Goal: Task Accomplishment & Management: Manage account settings

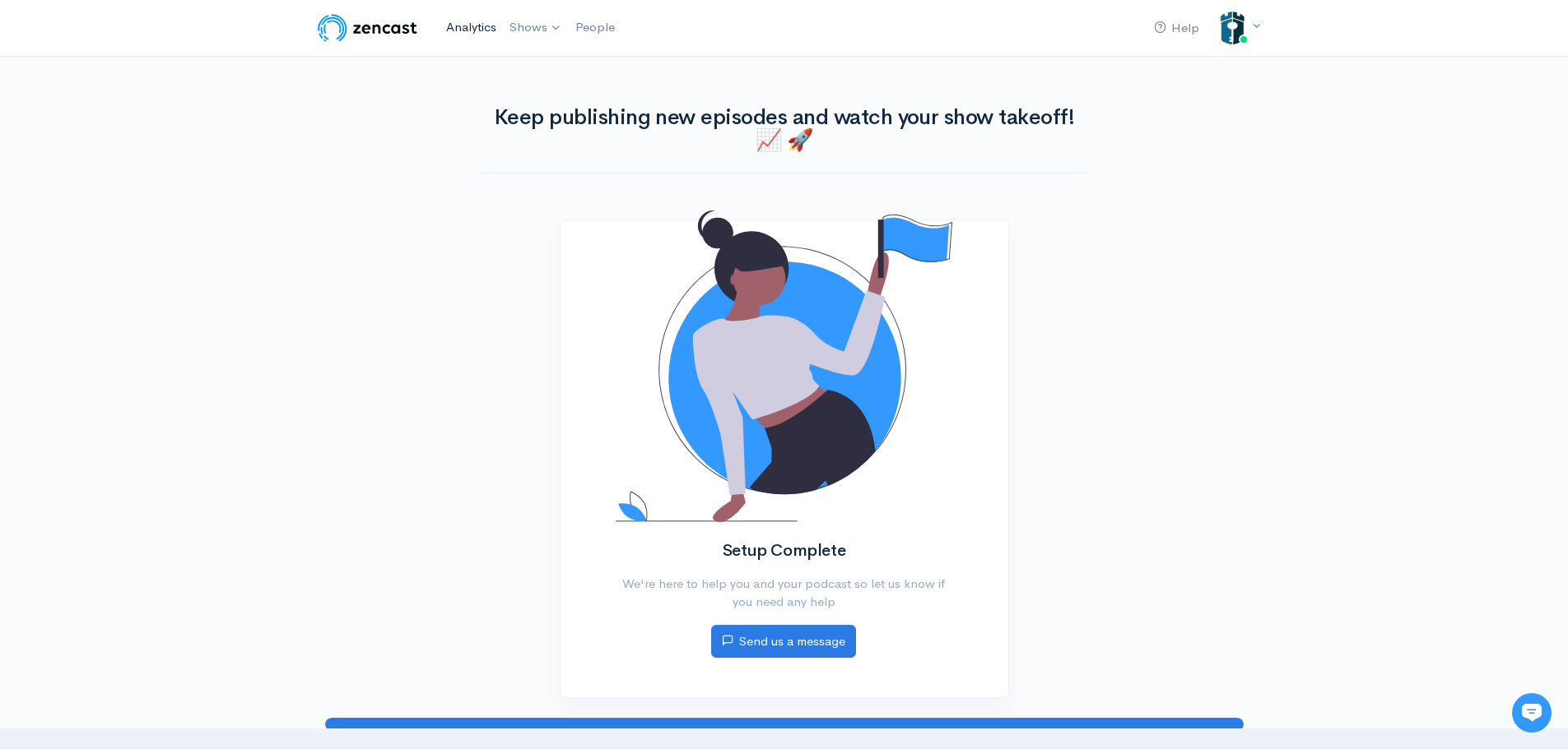
click at [483, 27] on link "Analytics" at bounding box center [471, 27] width 63 height 35
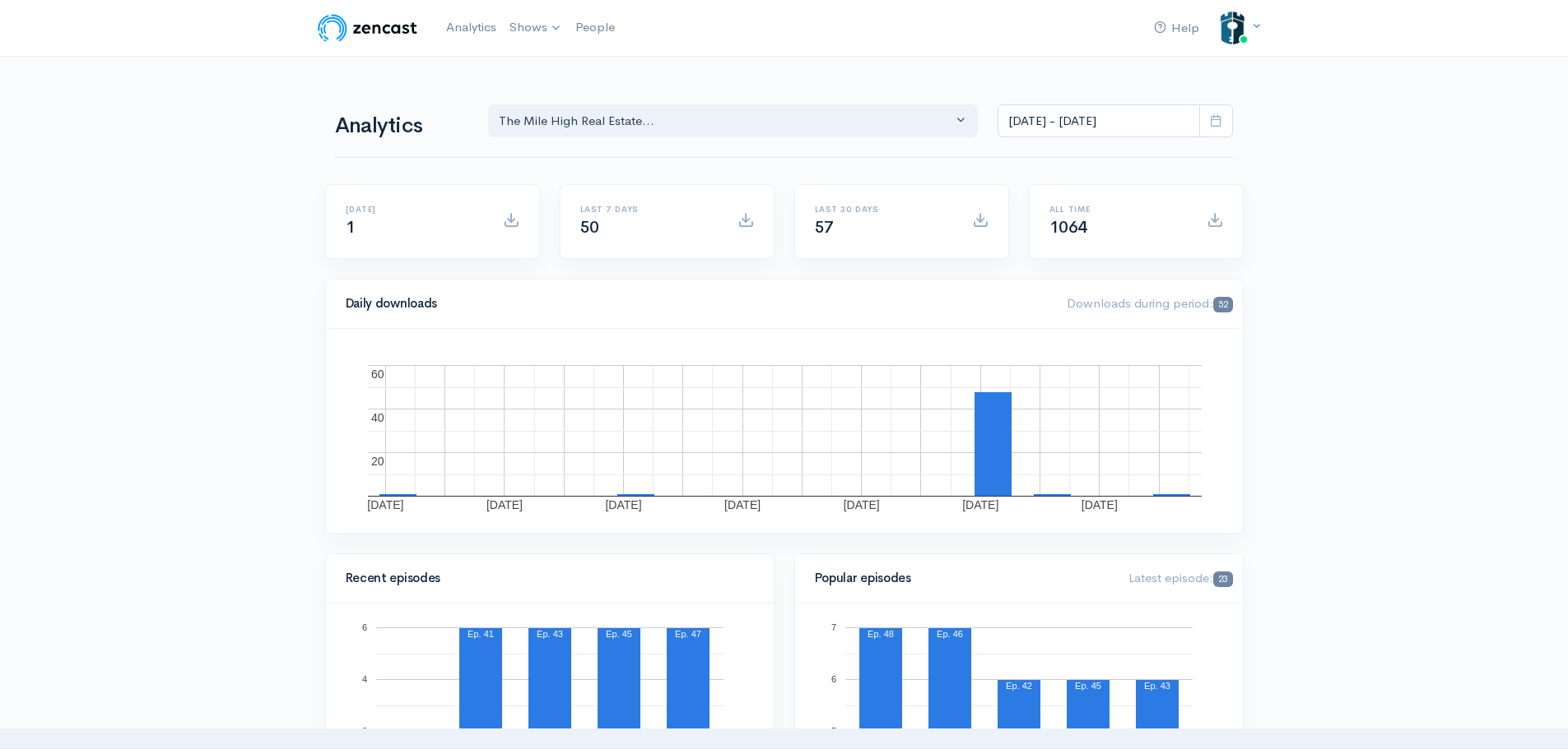
click at [1217, 122] on icon at bounding box center [1216, 120] width 12 height 12
click at [1036, 338] on li "All time" at bounding box center [1056, 335] width 116 height 26
type input "[DATE] - [DATE]"
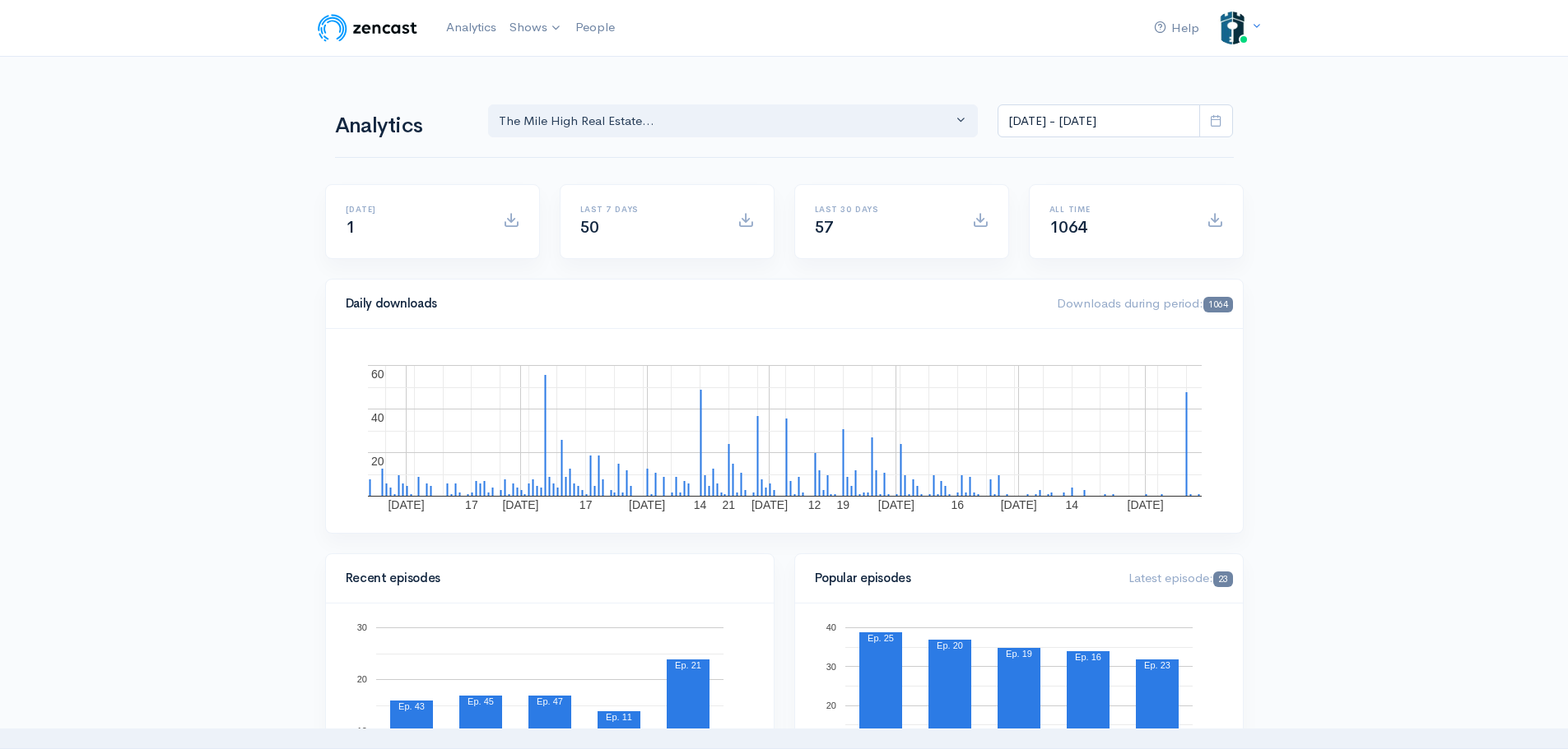
click at [549, 74] on link "The Mile High Real Estate Success Podcas..." at bounding box center [648, 67] width 288 height 28
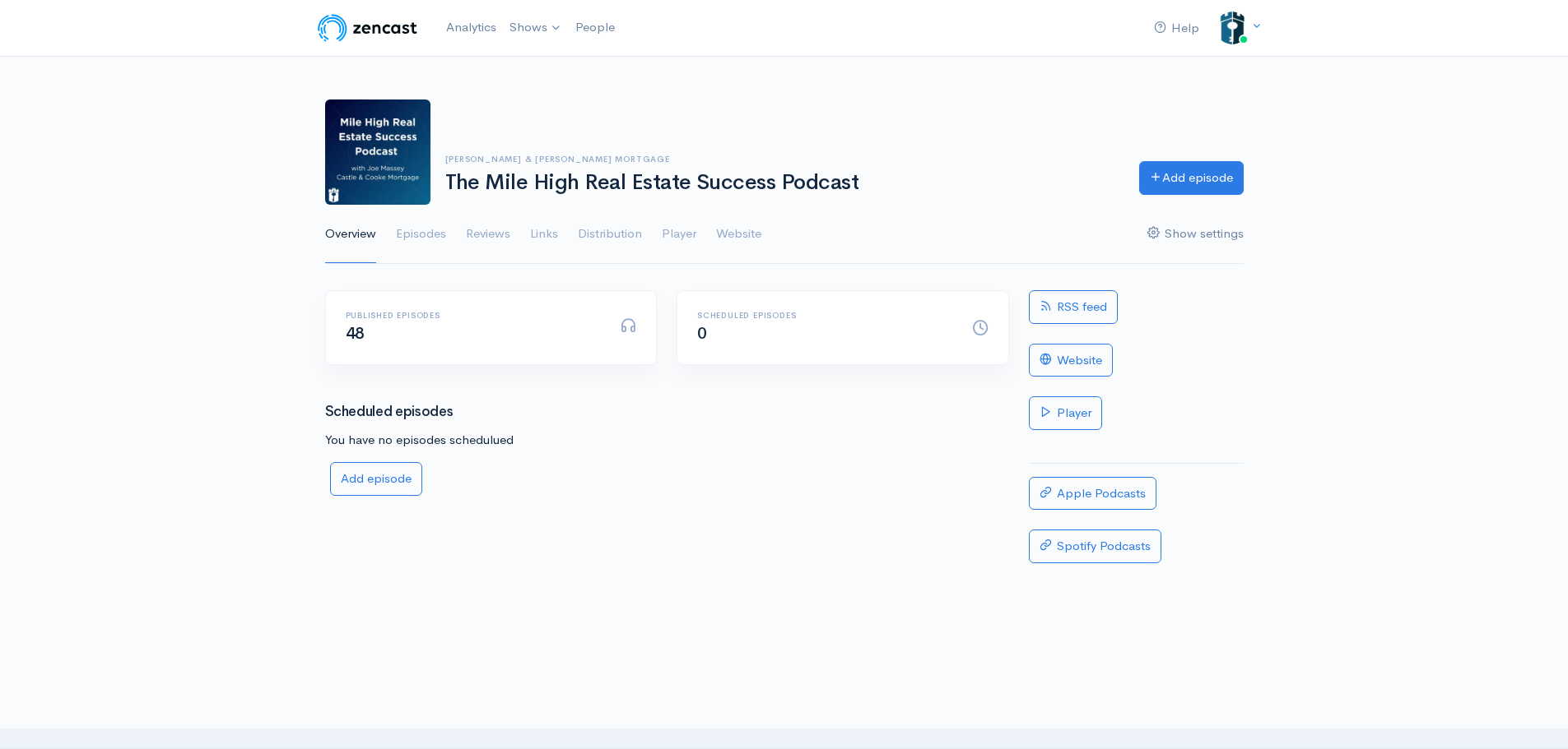
click at [1200, 239] on link "Show settings" at bounding box center [1196, 234] width 97 height 60
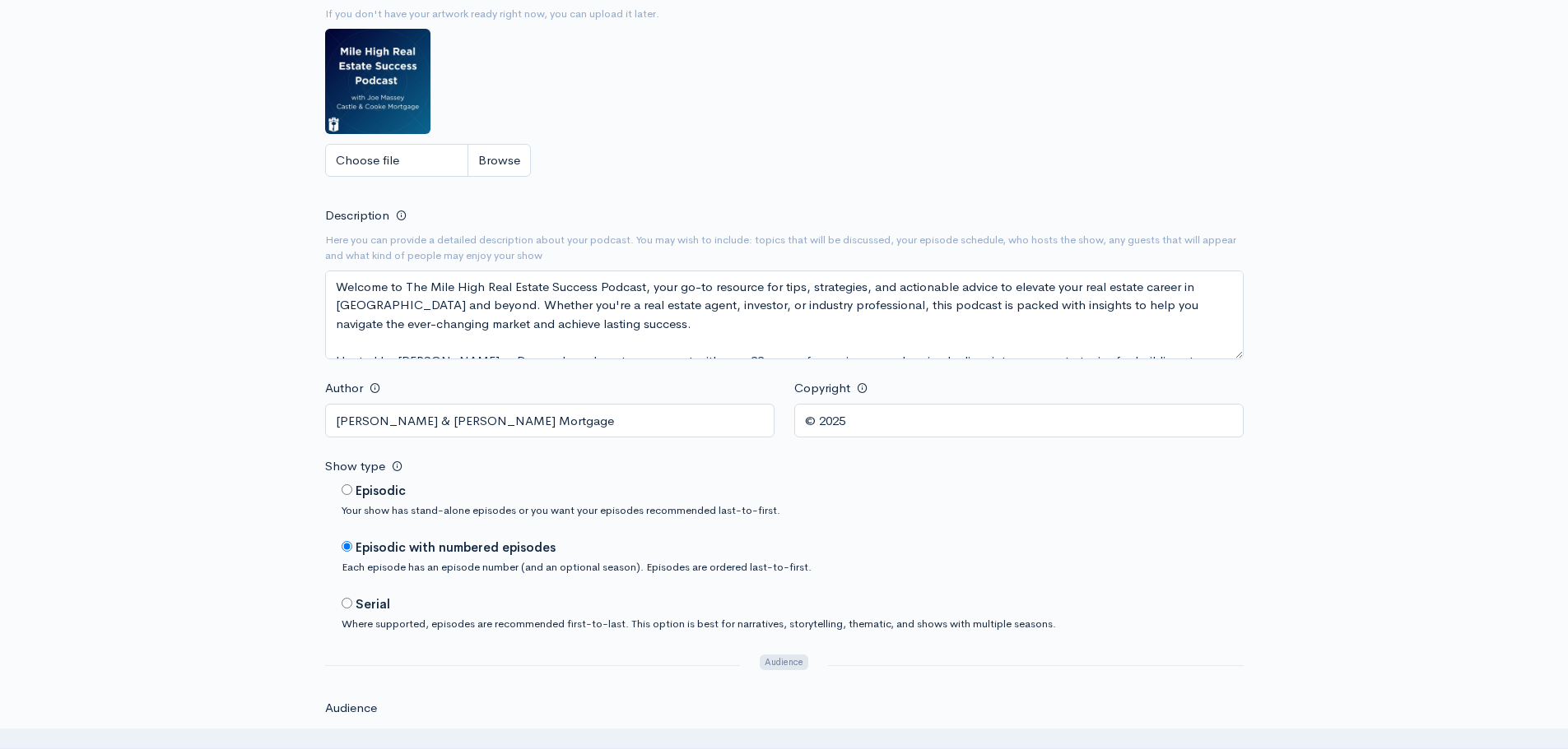
scroll to position [493, 0]
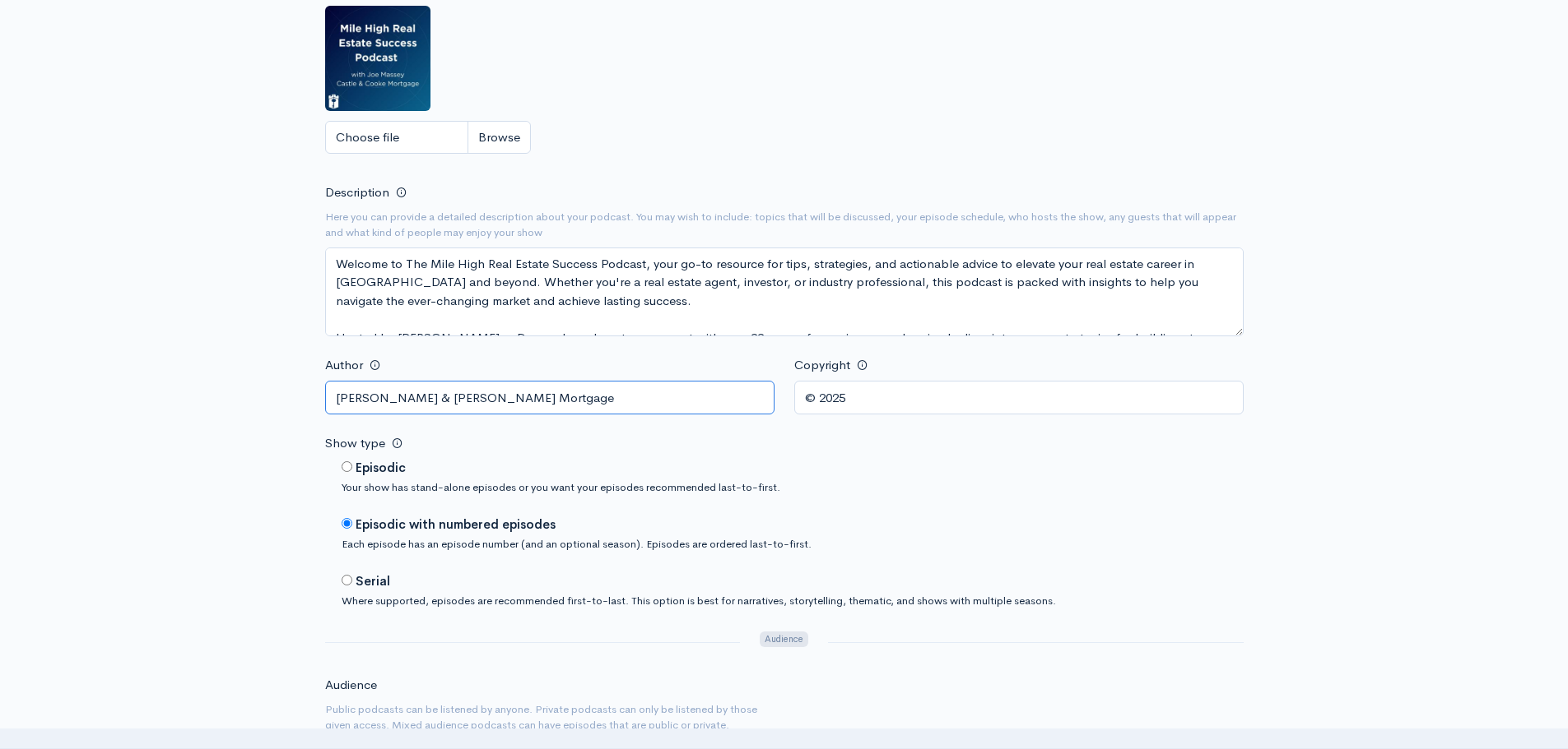
drag, startPoint x: 587, startPoint y: 404, endPoint x: 414, endPoint y: 414, distance: 173.3
click at [414, 414] on input "[PERSON_NAME] & [PERSON_NAME] Mortgage" at bounding box center [550, 398] width 449 height 34
type input "[PERSON_NAME] - Synergy One Lending"
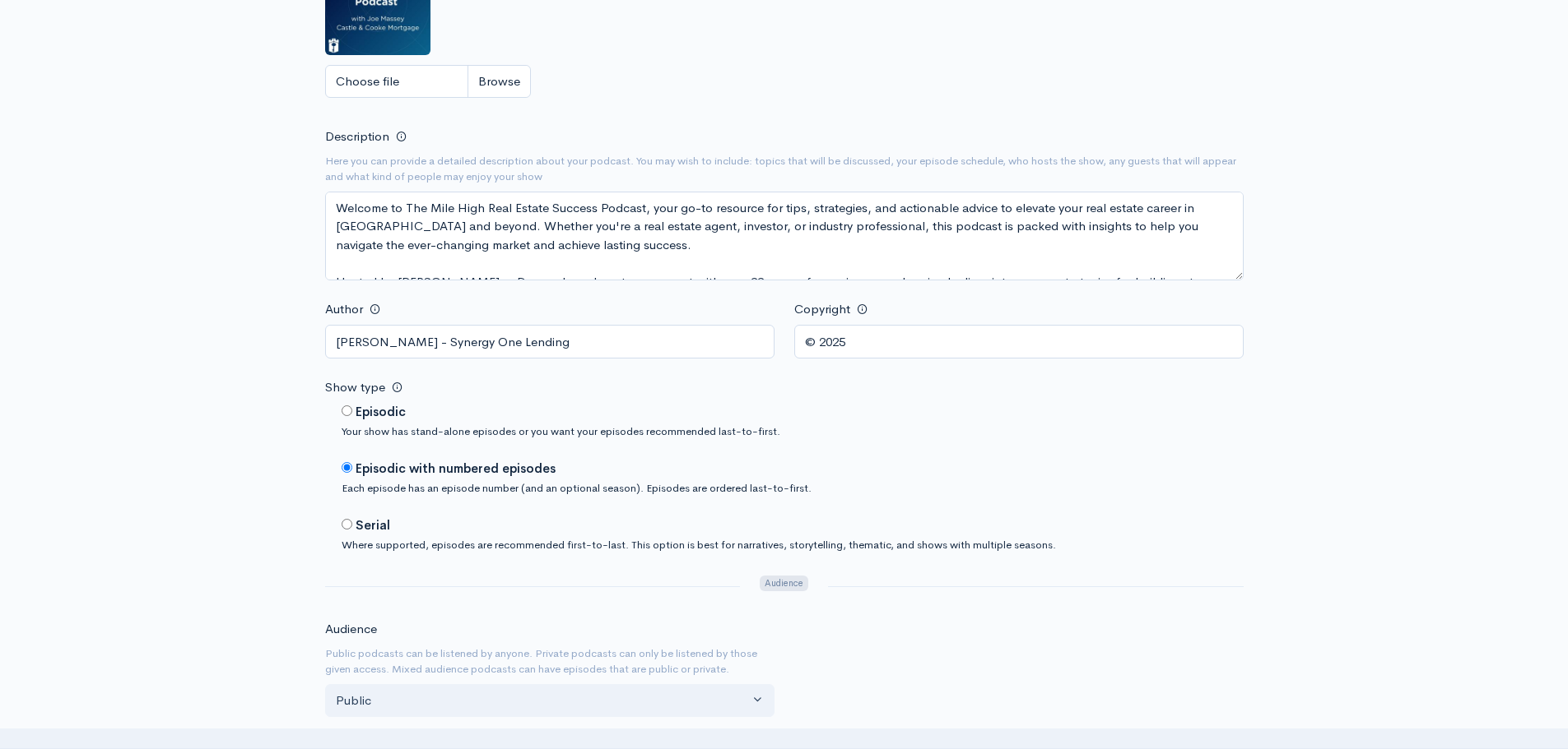
scroll to position [330, 0]
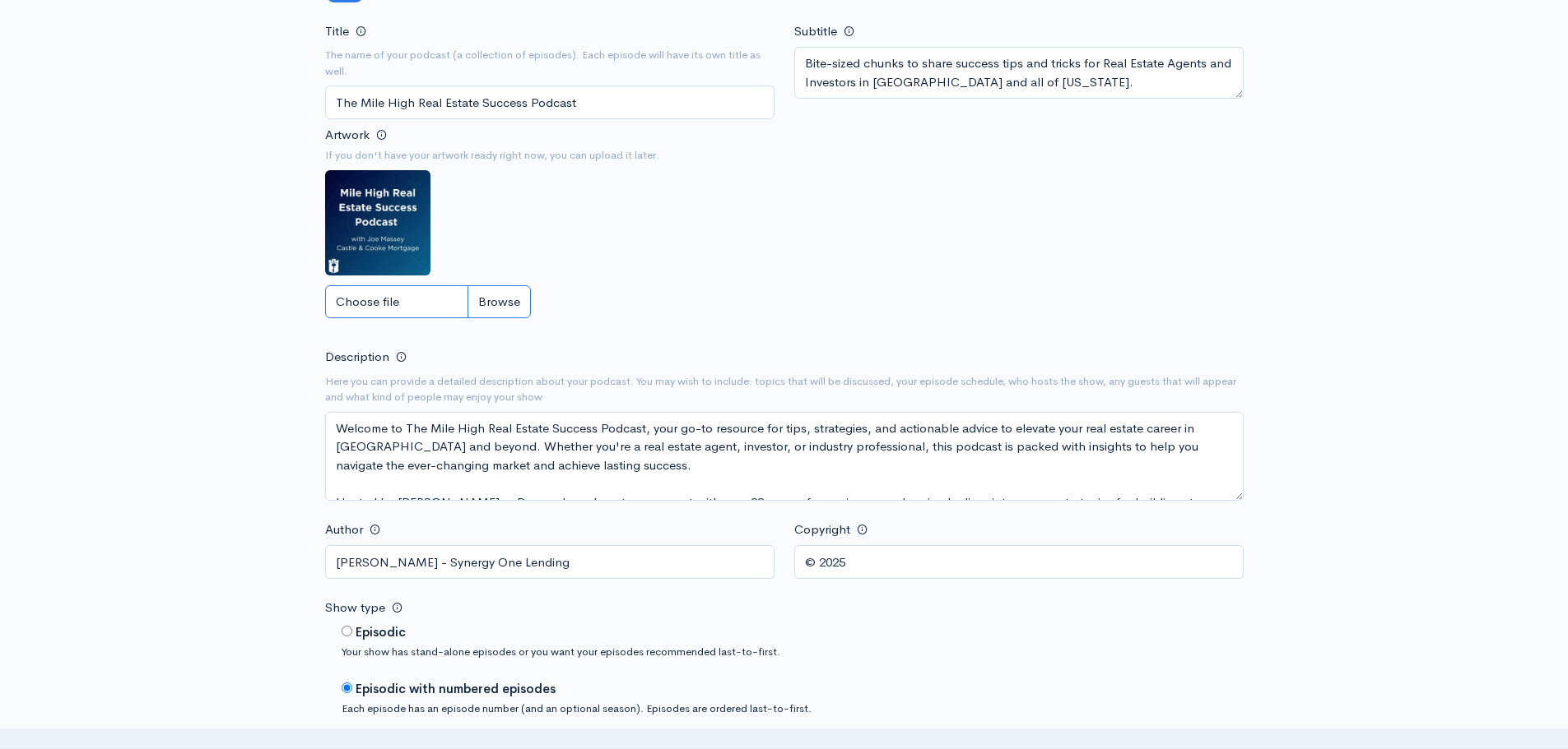
click at [493, 302] on input "Choose file" at bounding box center [427, 302] width 206 height 34
type input "C:\fakepath\Podcast Artwork Background- S1L.jpg"
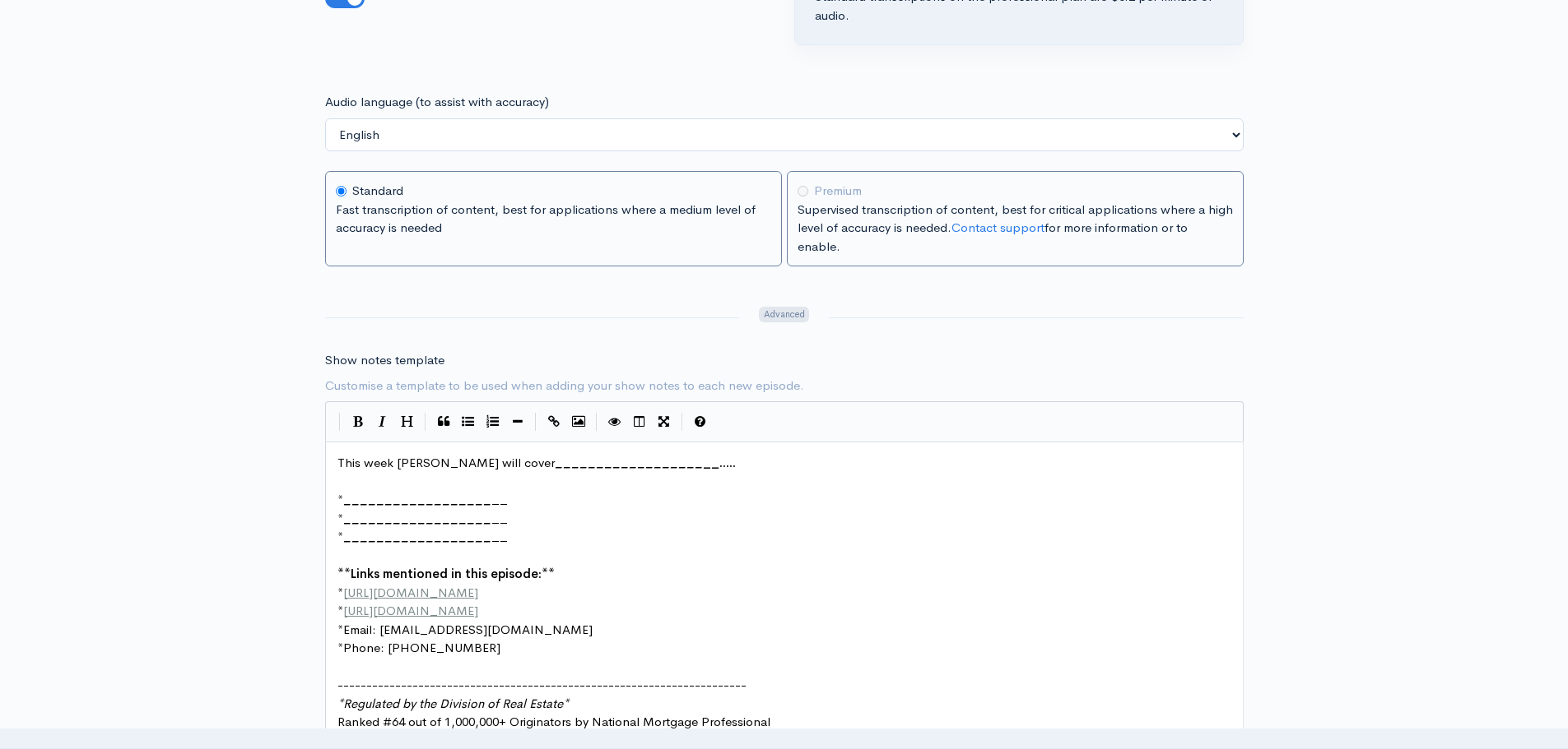
scroll to position [2393, 0]
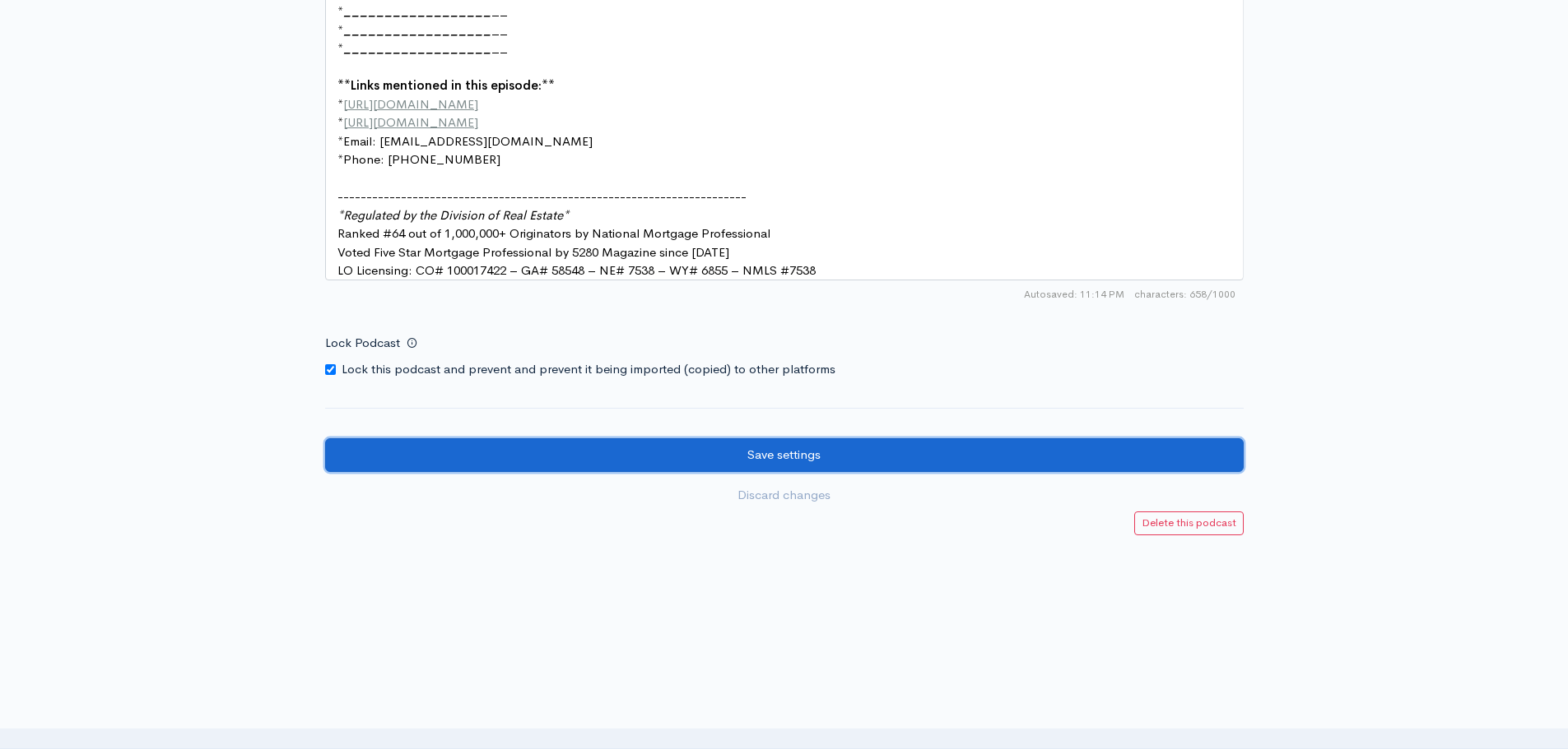
click at [756, 455] on input "Save settings" at bounding box center [784, 455] width 919 height 34
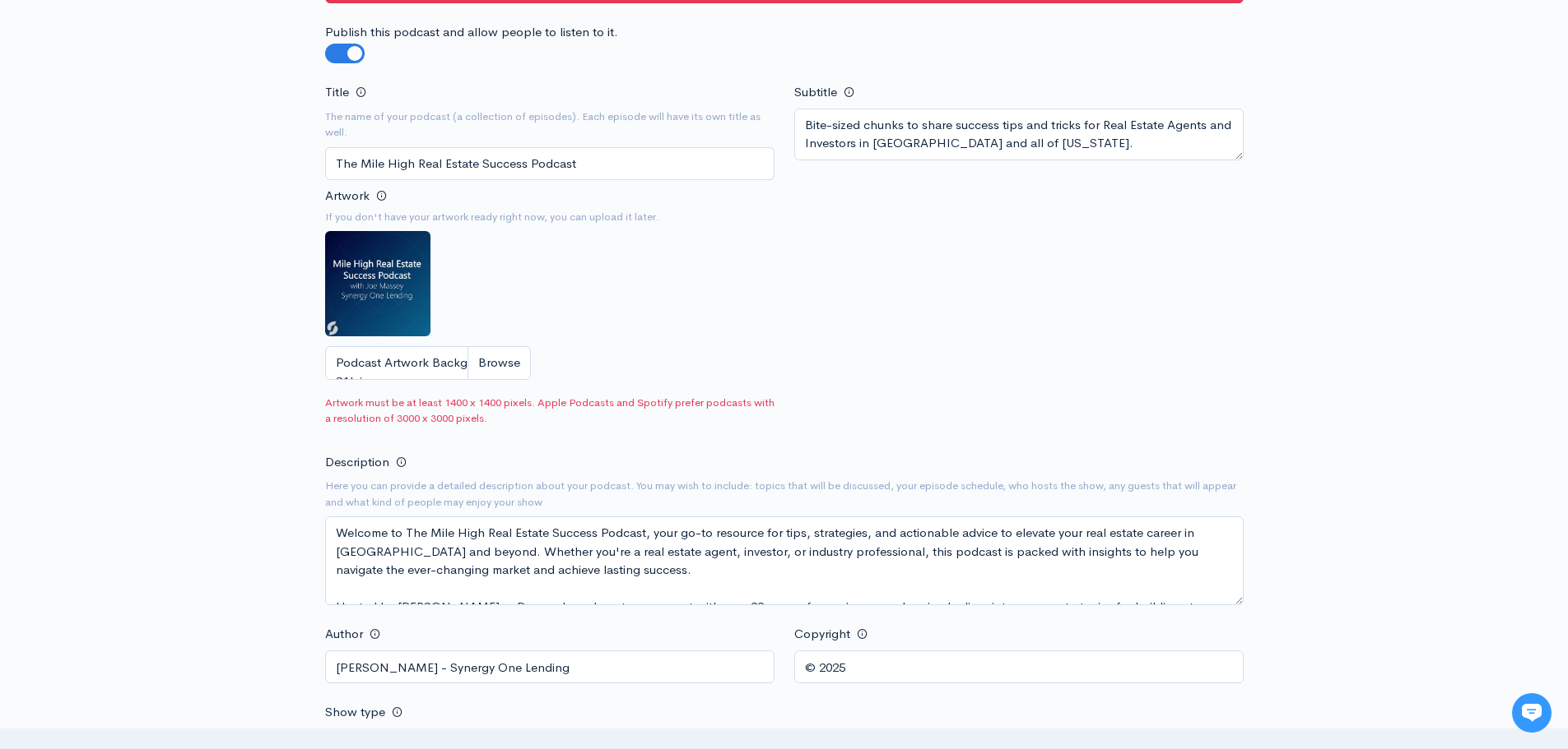
scroll to position [330, 0]
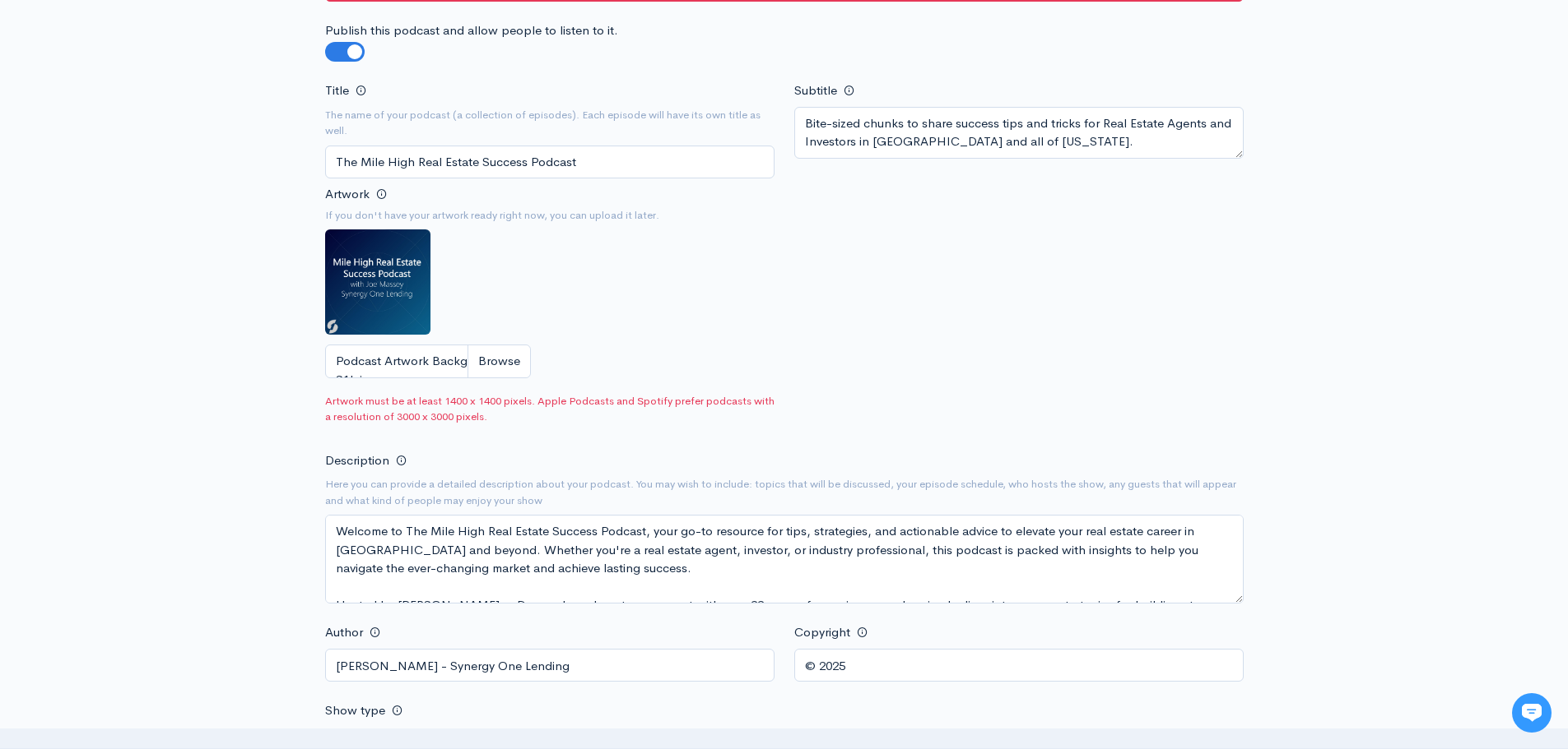
click at [499, 365] on input "Podcast Artwork Background- S1L.jpg" at bounding box center [427, 362] width 206 height 34
click at [517, 366] on input "Podcast Artwork Background- S1L.jpg" at bounding box center [427, 362] width 206 height 34
type input "C:\fakepath\Podcast Artwork Background- S1L.jpg"
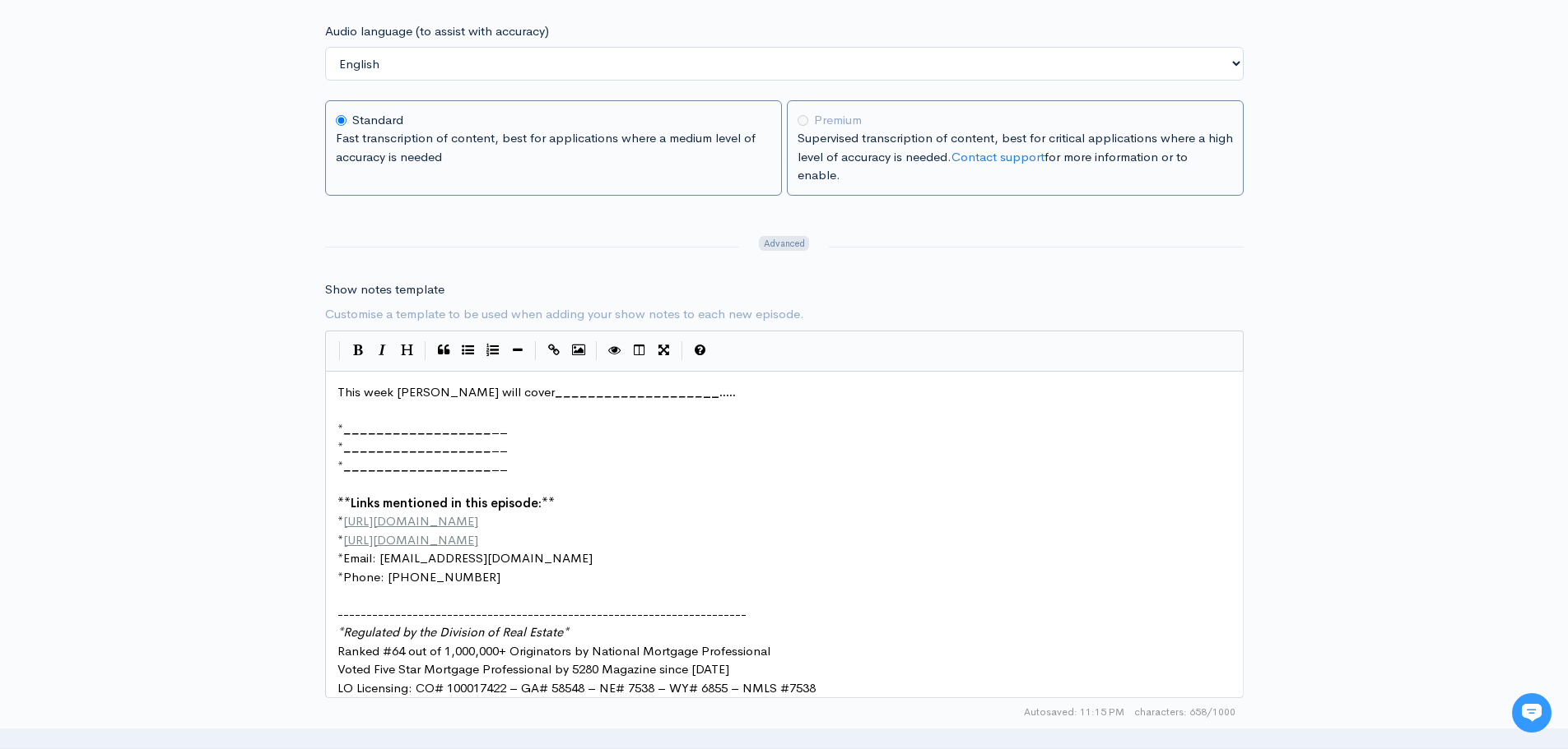
scroll to position [2496, 0]
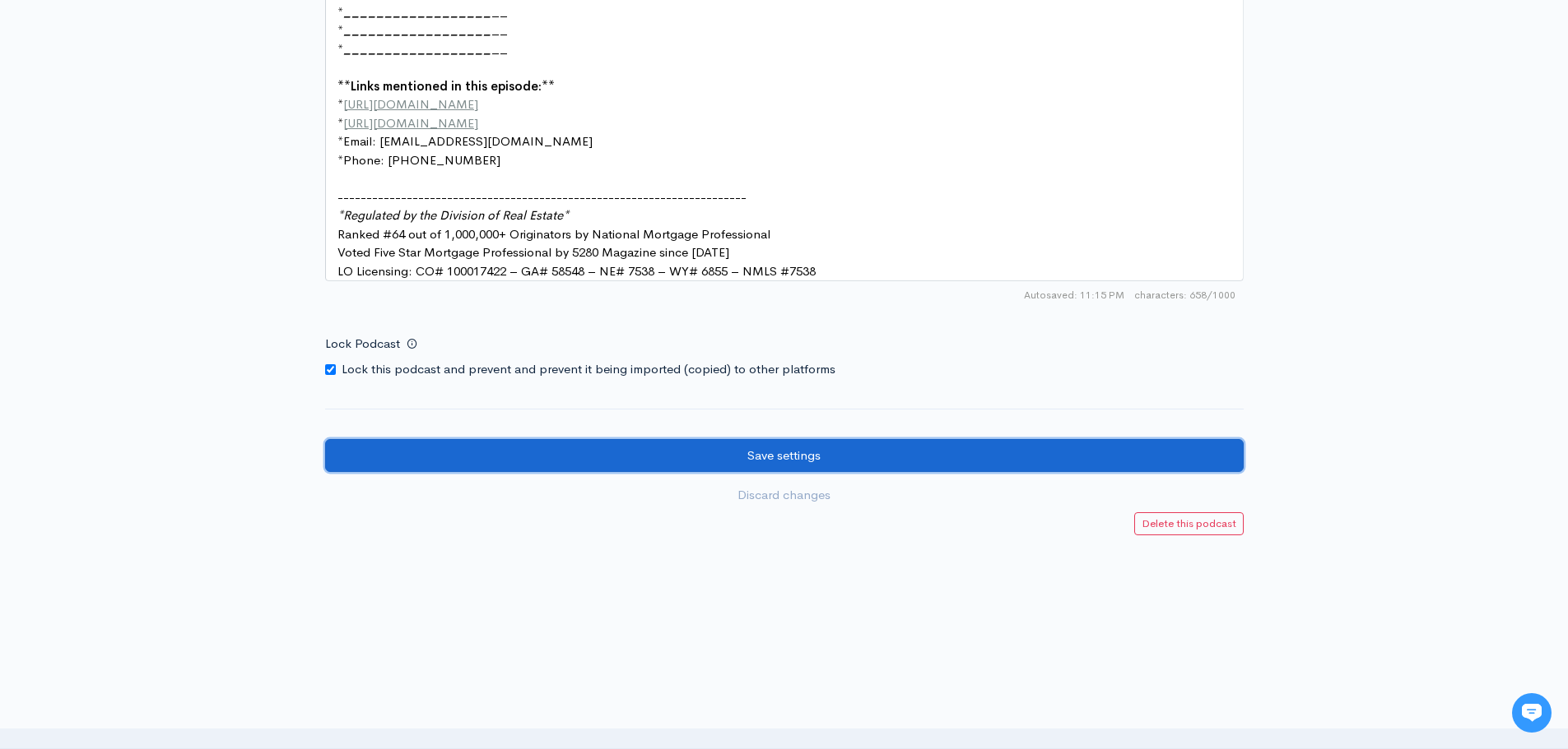
click at [748, 448] on input "Save settings" at bounding box center [784, 456] width 919 height 34
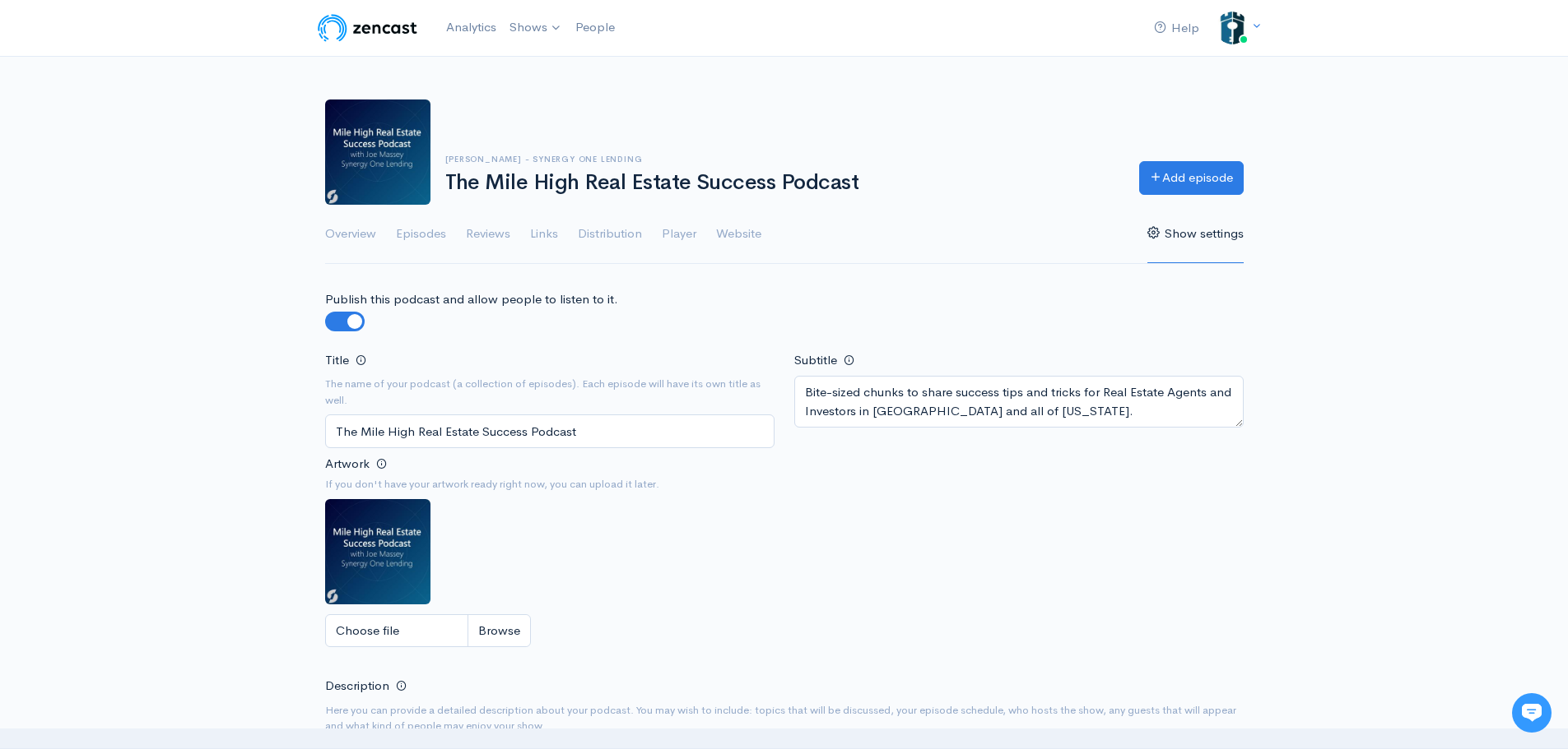
drag, startPoint x: 1332, startPoint y: 367, endPoint x: 932, endPoint y: 139, distance: 460.4
